Goal: Task Accomplishment & Management: Manage account settings

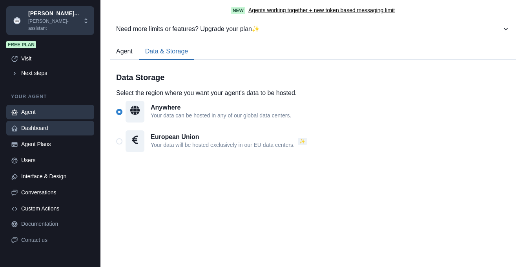
click at [36, 124] on div "Dashboard" at bounding box center [55, 128] width 68 height 8
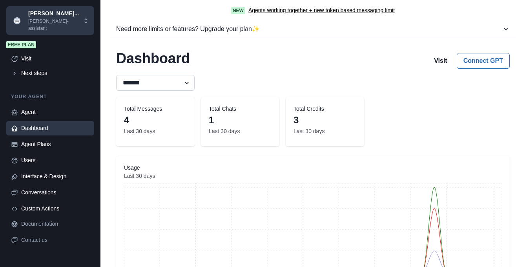
click at [116, 75] on select "******* ******* ******** ******" at bounding box center [155, 83] width 78 height 16
click at [250, 58] on div "Dashboard Visit Connect GPT" at bounding box center [312, 59] width 393 height 19
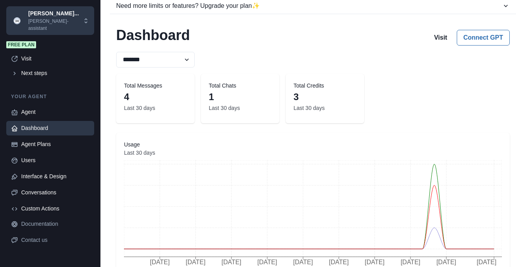
scroll to position [23, 0]
click at [39, 140] on div "Agent Plans" at bounding box center [55, 144] width 68 height 8
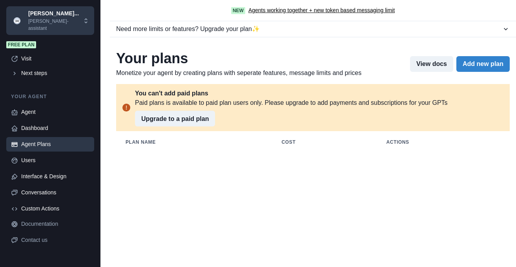
scroll to position [0, 0]
click at [26, 156] on div "Users" at bounding box center [55, 160] width 68 height 8
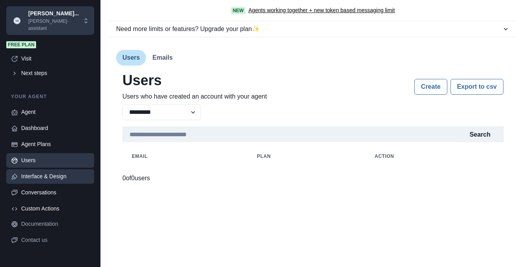
click at [31, 172] on div "Interface & Design" at bounding box center [55, 176] width 68 height 8
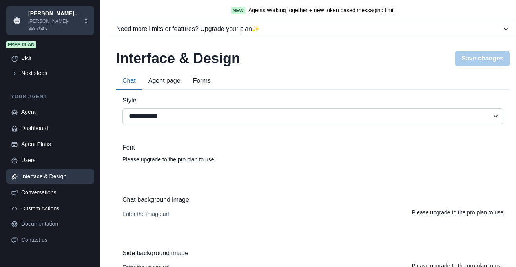
click at [122, 108] on select "**********" at bounding box center [312, 116] width 381 height 16
click at [202, 189] on div "**********" at bounding box center [312, 227] width 381 height 262
click at [46, 188] on div "Conversations" at bounding box center [55, 192] width 68 height 8
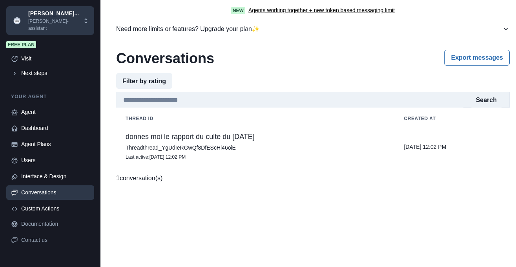
click at [188, 140] on p "donnes moi le rapport du culte du [DATE]" at bounding box center [254, 137] width 259 height 8
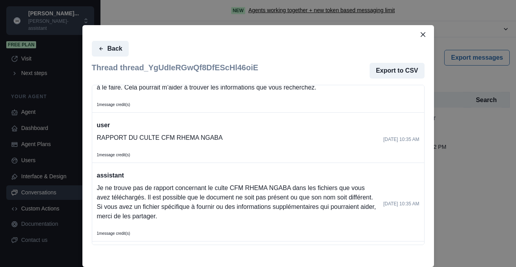
scroll to position [25, 0]
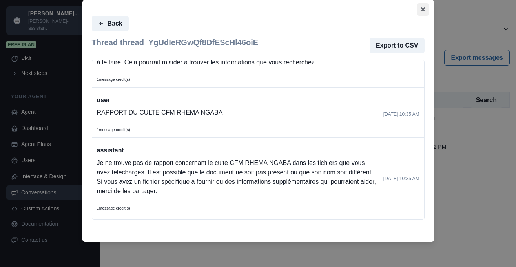
click at [423, 9] on icon "Close" at bounding box center [422, 9] width 5 height 5
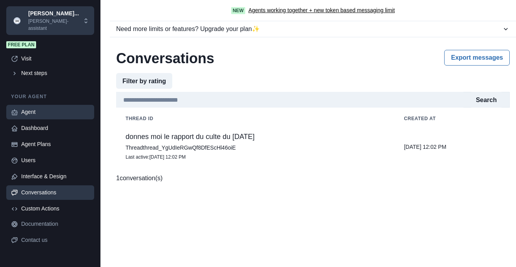
click at [40, 108] on div "Agent" at bounding box center [55, 112] width 68 height 8
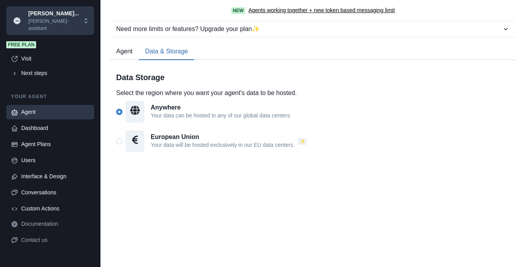
scroll to position [618, 0]
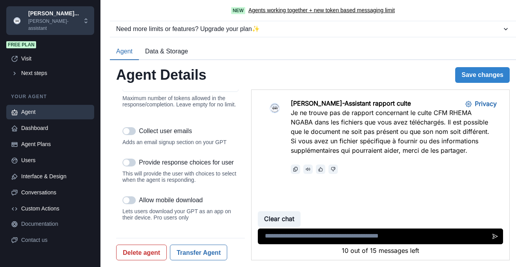
click at [119, 54] on button "Agent" at bounding box center [124, 52] width 29 height 16
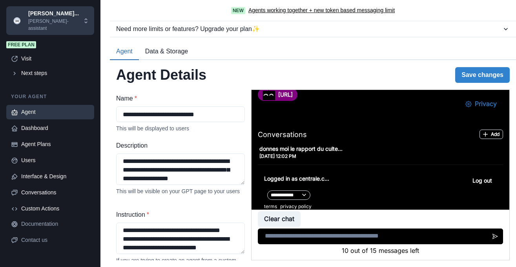
scroll to position [0, 0]
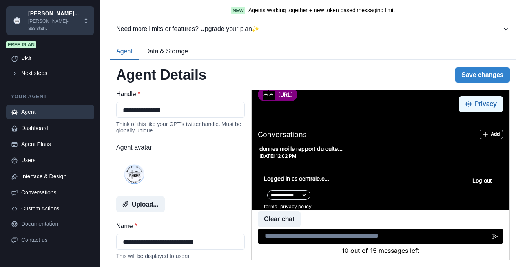
click at [467, 104] on circle "Privacy Settings" at bounding box center [468, 104] width 2 height 2
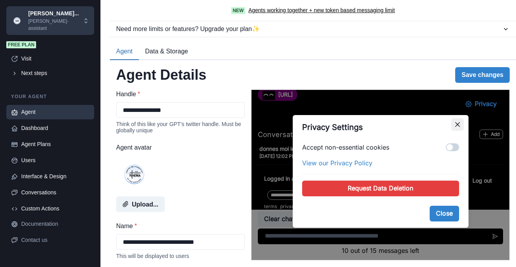
click at [458, 122] on icon "Close" at bounding box center [457, 124] width 5 height 5
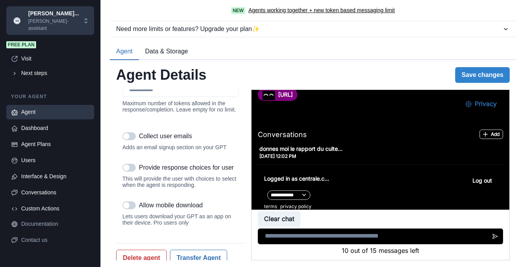
scroll to position [1052, 0]
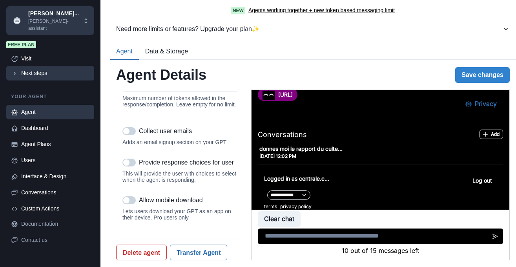
click at [33, 69] on div "Next steps" at bounding box center [55, 73] width 68 height 8
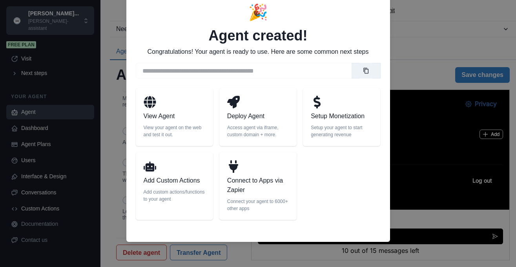
scroll to position [0, 0]
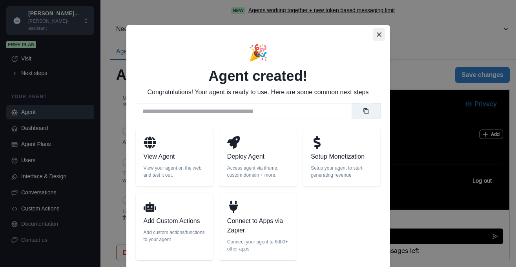
click at [377, 33] on icon "Close" at bounding box center [378, 34] width 5 height 5
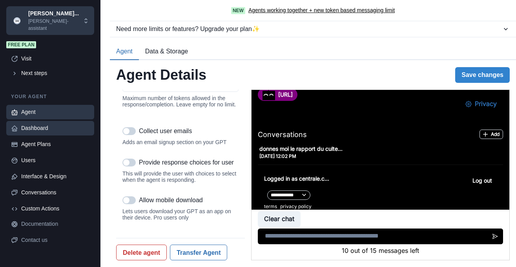
click at [29, 124] on div "Dashboard" at bounding box center [55, 128] width 68 height 8
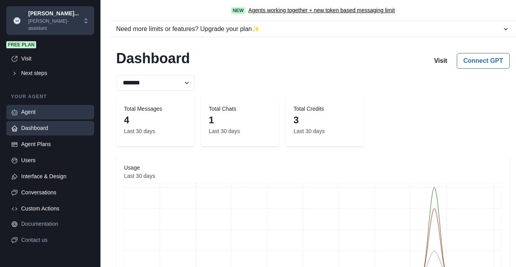
click at [34, 108] on div "Agent" at bounding box center [55, 112] width 68 height 8
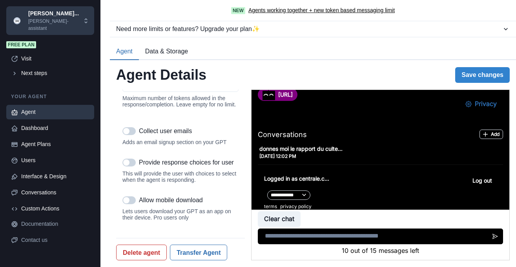
scroll to position [24, 0]
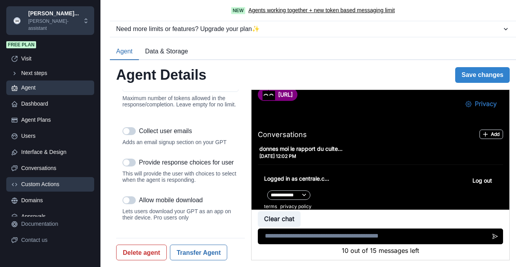
click at [41, 181] on div "Custom Actions" at bounding box center [55, 184] width 68 height 8
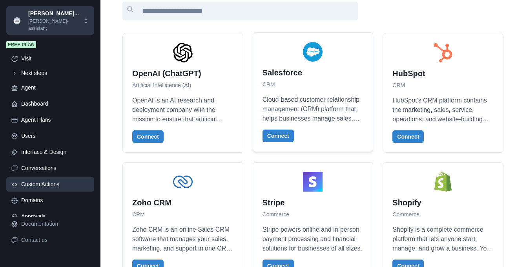
scroll to position [0, 0]
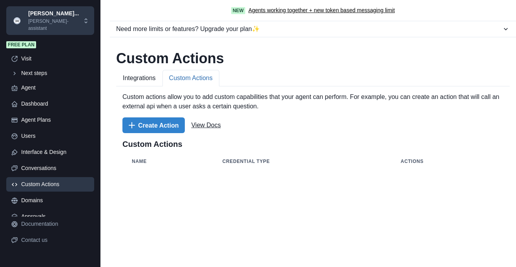
click at [194, 77] on button "Custom Actions" at bounding box center [190, 78] width 57 height 16
click at [145, 126] on button "Create Action" at bounding box center [153, 125] width 62 height 16
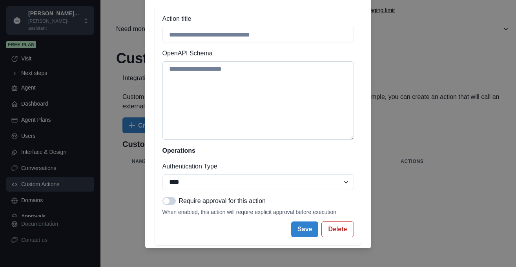
scroll to position [54, 0]
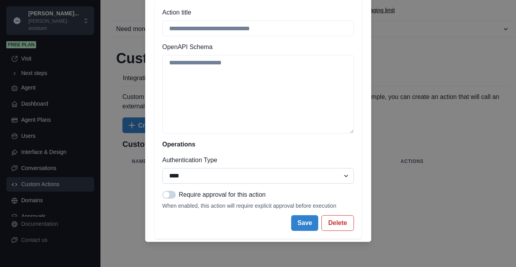
click at [162, 168] on select "**** ***** ****** ******" at bounding box center [257, 176] width 191 height 16
click at [202, 173] on select "**** ***** ****** ******" at bounding box center [257, 176] width 191 height 16
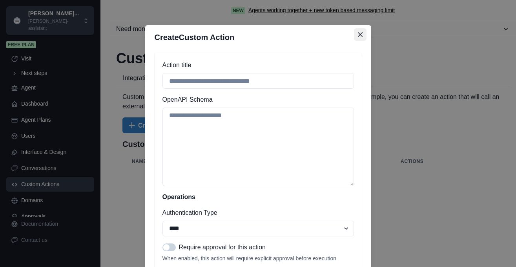
click at [360, 32] on icon "Close" at bounding box center [360, 34] width 5 height 5
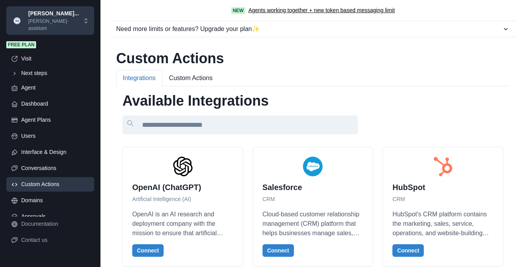
click at [135, 81] on button "Integrations" at bounding box center [139, 78] width 46 height 16
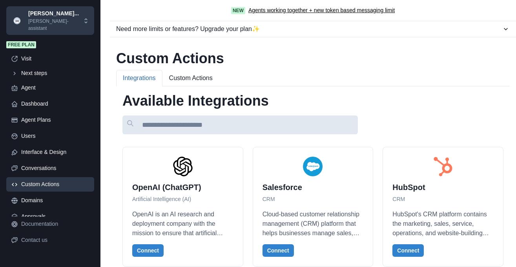
click at [197, 121] on input at bounding box center [239, 124] width 235 height 19
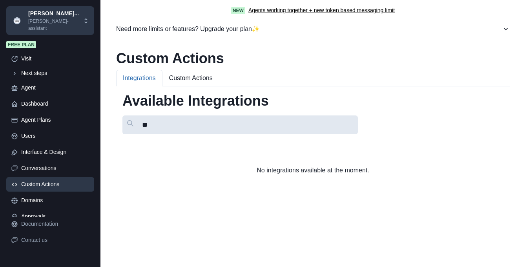
type input "*"
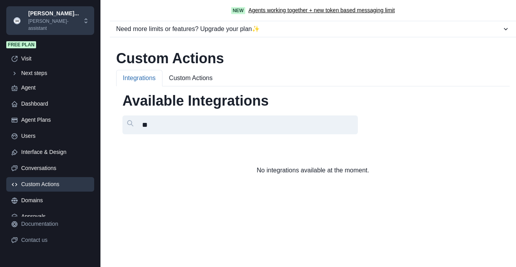
type input "*"
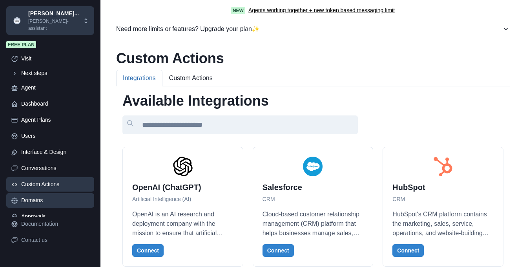
click at [39, 196] on div "Domains" at bounding box center [55, 200] width 68 height 8
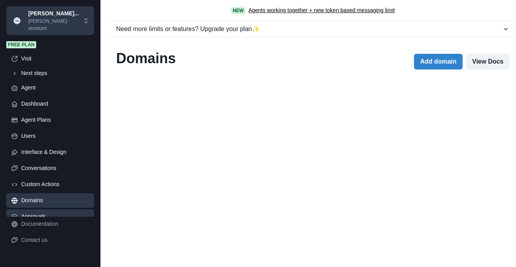
click at [39, 212] on div "Approvals" at bounding box center [55, 216] width 68 height 8
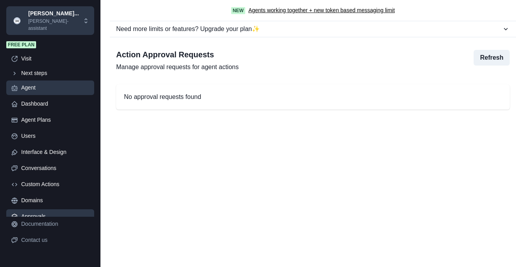
click at [36, 84] on div "Agent" at bounding box center [55, 88] width 68 height 8
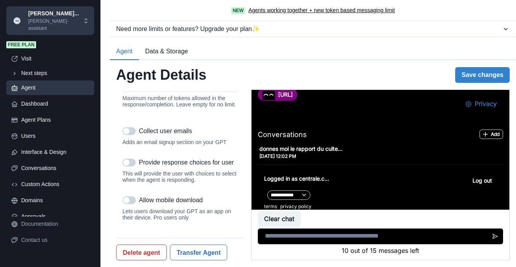
scroll to position [1052, 0]
click at [132, 201] on span at bounding box center [128, 200] width 13 height 8
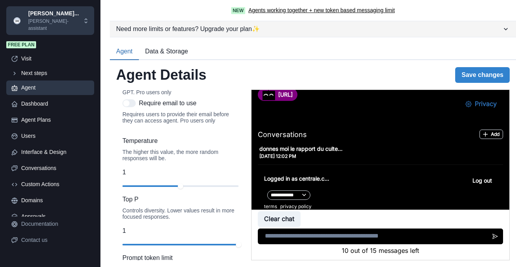
scroll to position [798, 0]
